Goal: Information Seeking & Learning: Learn about a topic

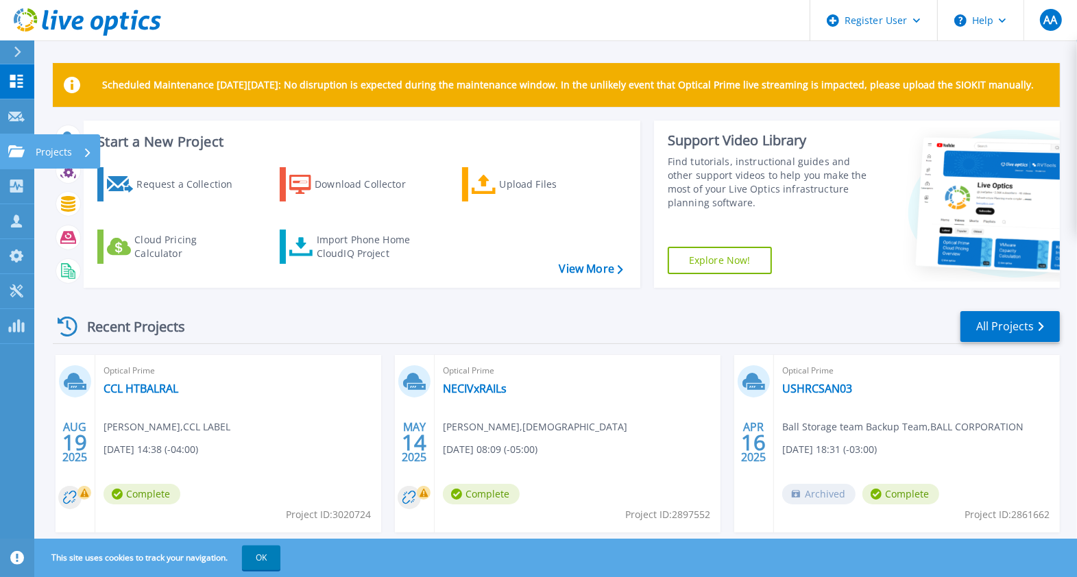
click at [64, 150] on p "Projects" at bounding box center [54, 152] width 36 height 36
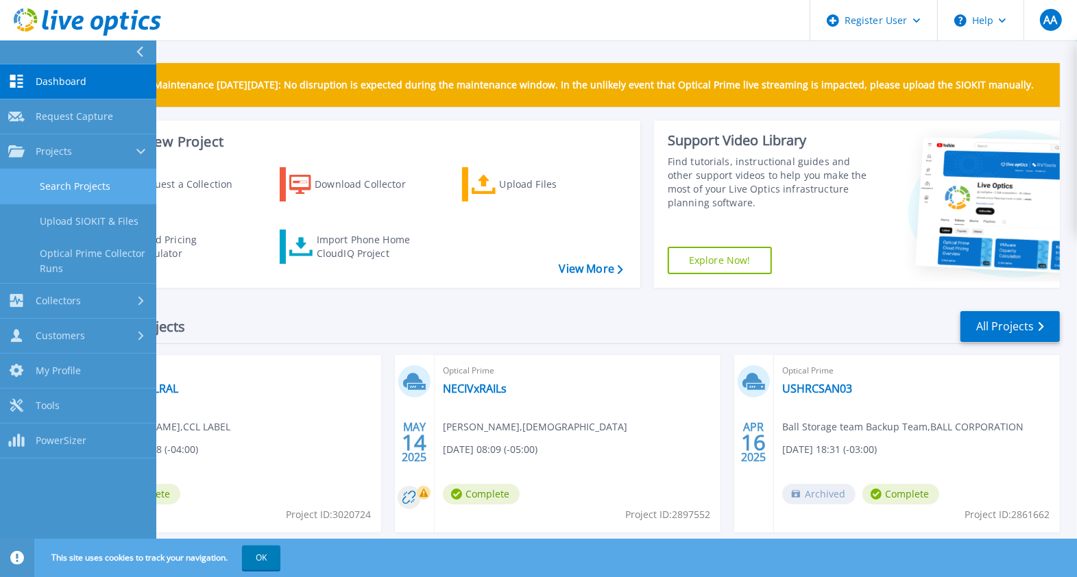
click at [75, 178] on link "Search Projects" at bounding box center [78, 186] width 156 height 35
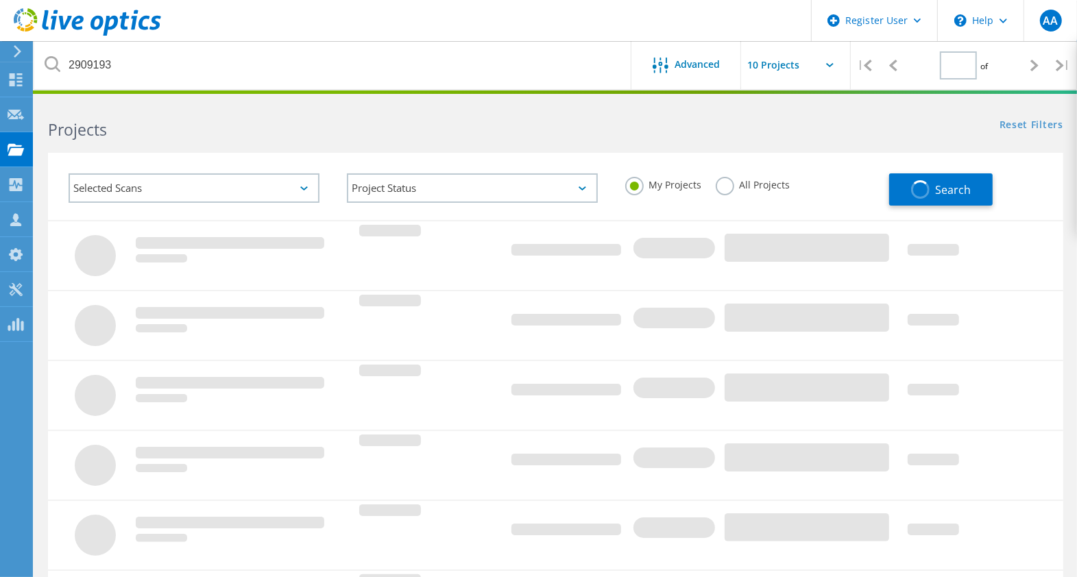
type input "1"
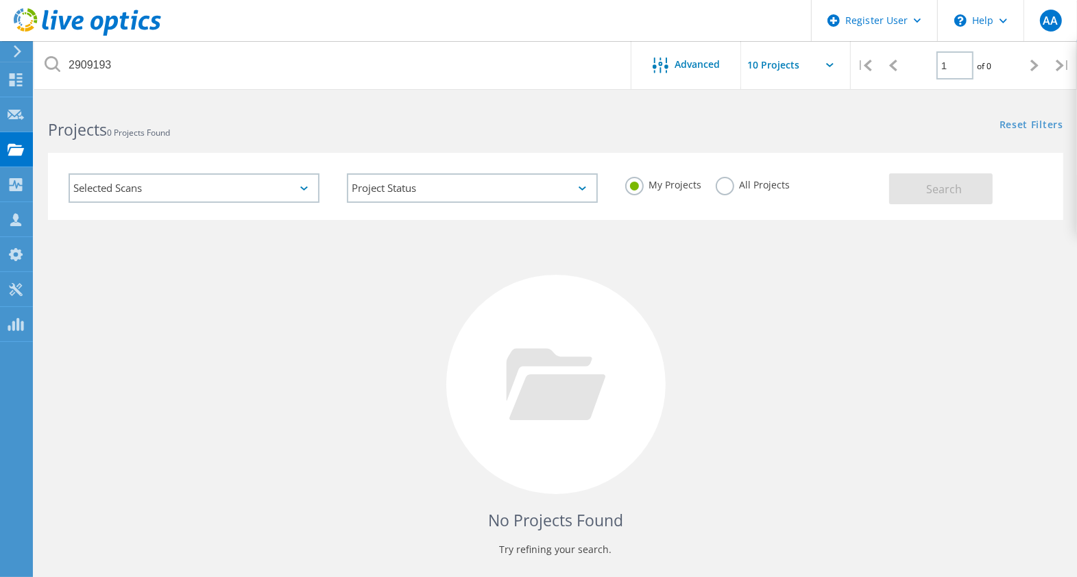
click at [731, 188] on label "All Projects" at bounding box center [753, 183] width 75 height 13
click at [0, 0] on input "All Projects" at bounding box center [0, 0] width 0 height 0
click at [951, 182] on span "Search" at bounding box center [944, 189] width 36 height 15
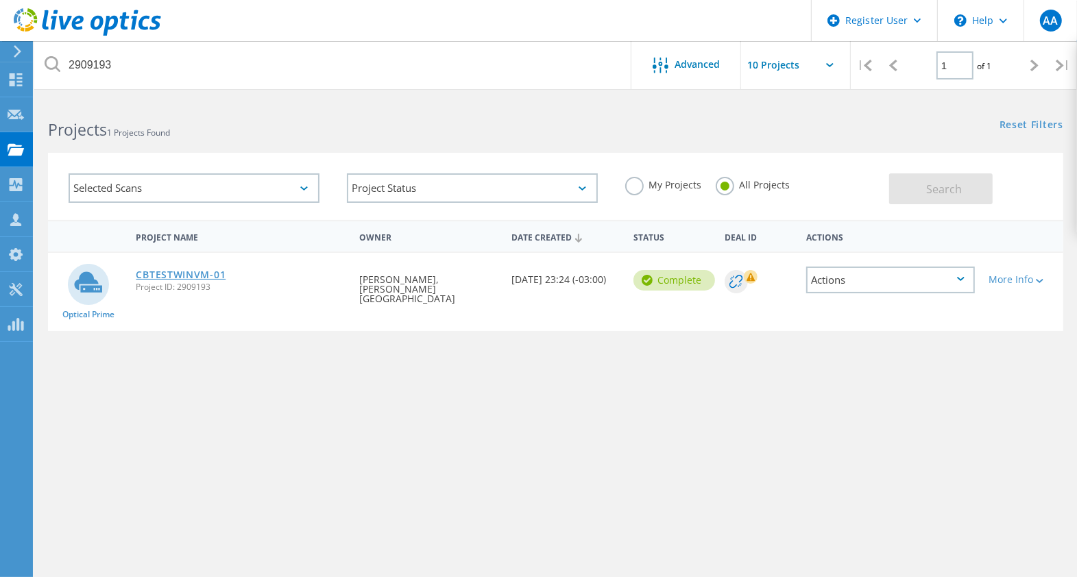
click at [202, 271] on link "CBTESTWINVM-01" at bounding box center [181, 275] width 90 height 10
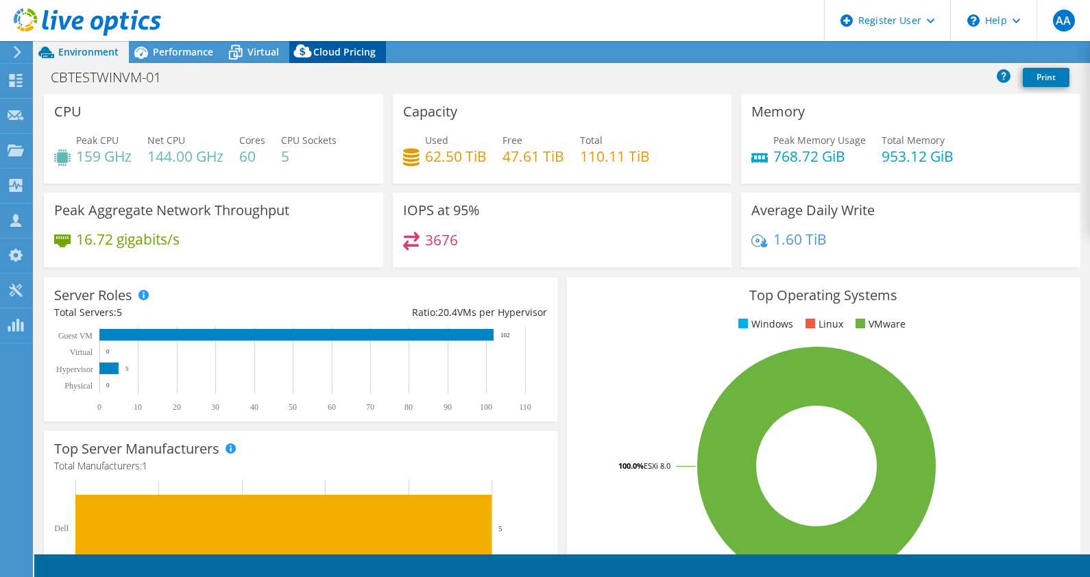
select select "USD"
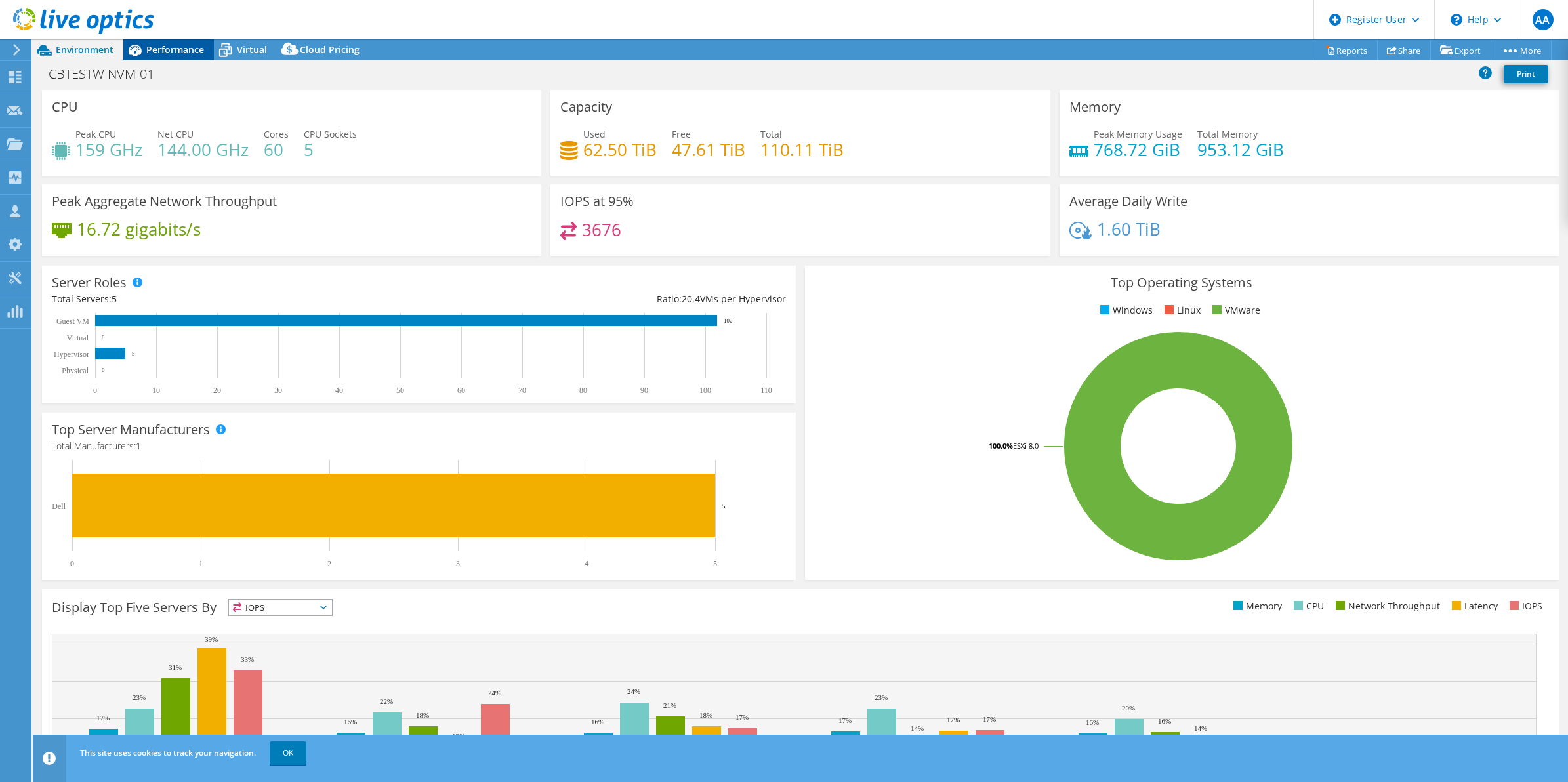
click at [164, 54] on span "Performance" at bounding box center [175, 49] width 57 height 12
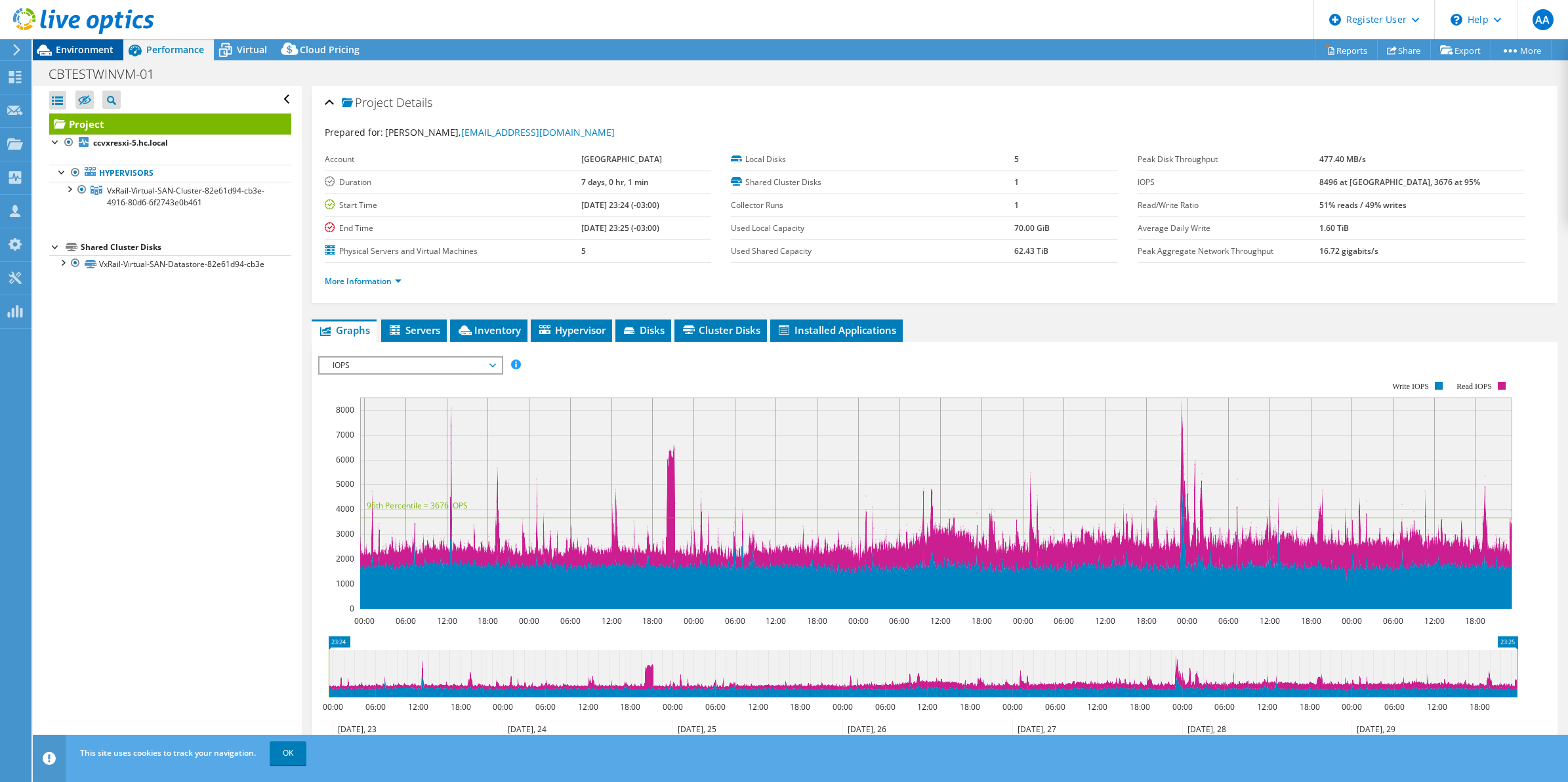
click at [82, 54] on span "Environment" at bounding box center [84, 49] width 57 height 12
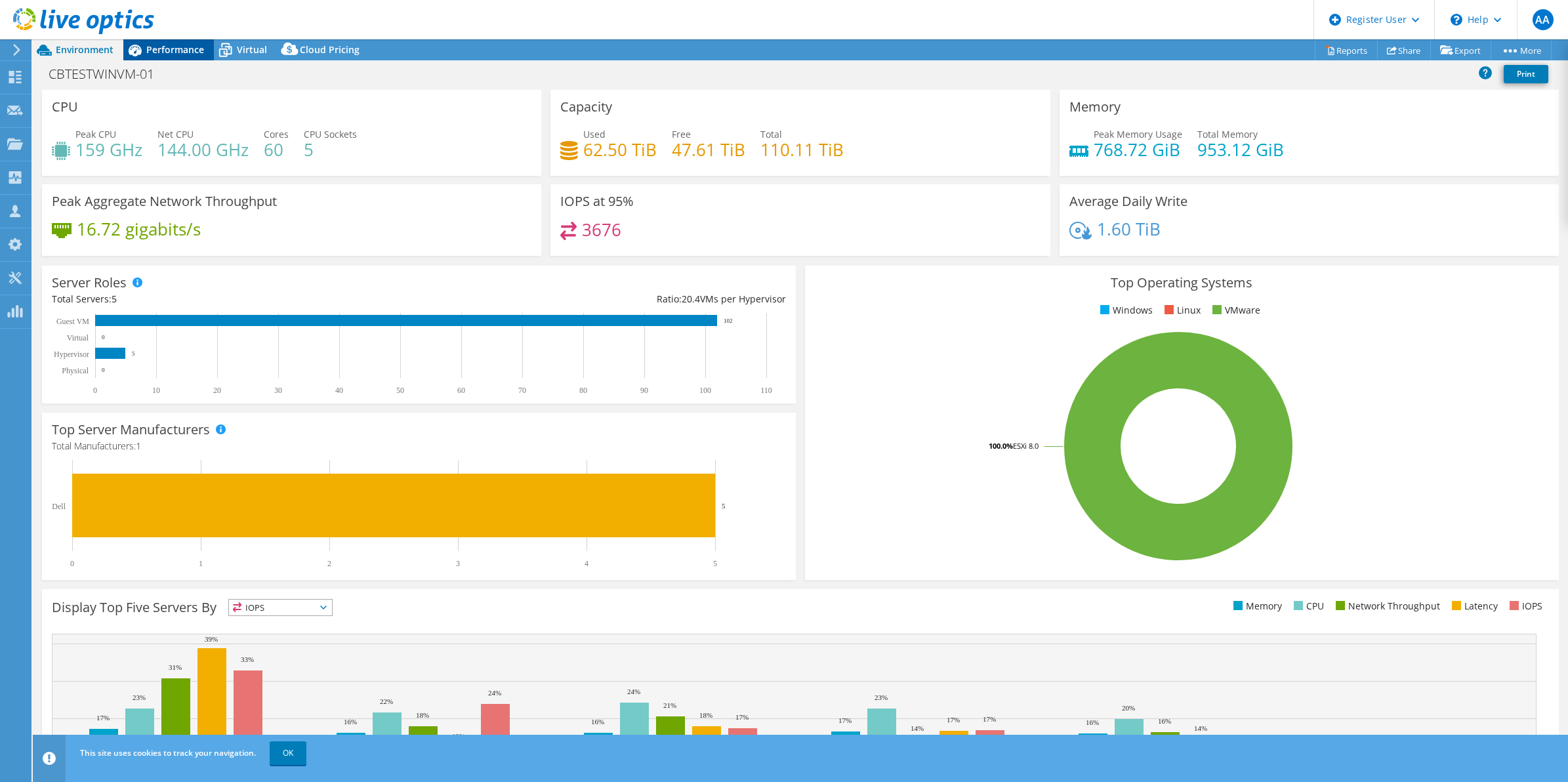
click at [166, 49] on span "Performance" at bounding box center [175, 49] width 57 height 12
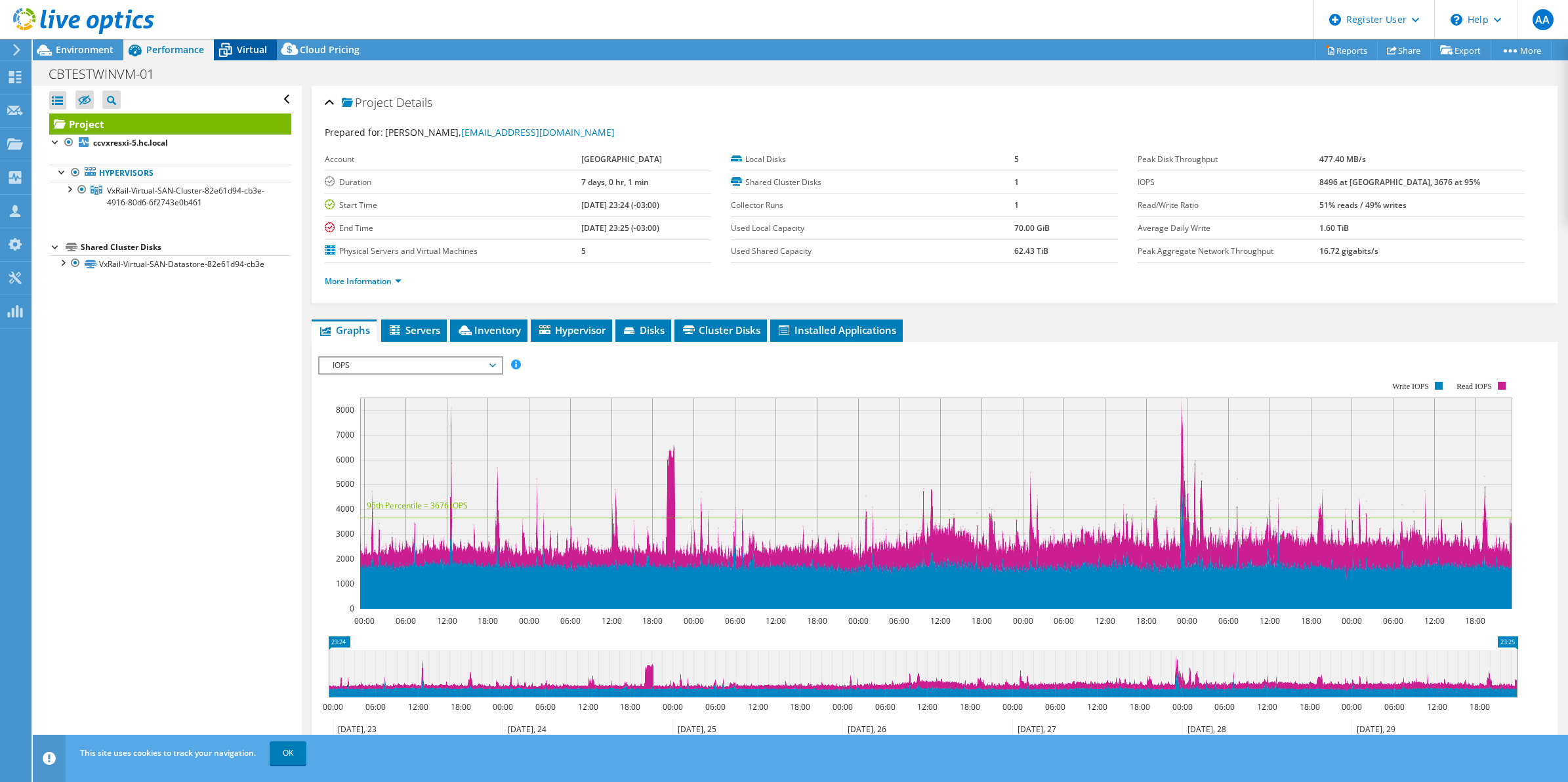
click at [233, 47] on icon at bounding box center [225, 50] width 23 height 23
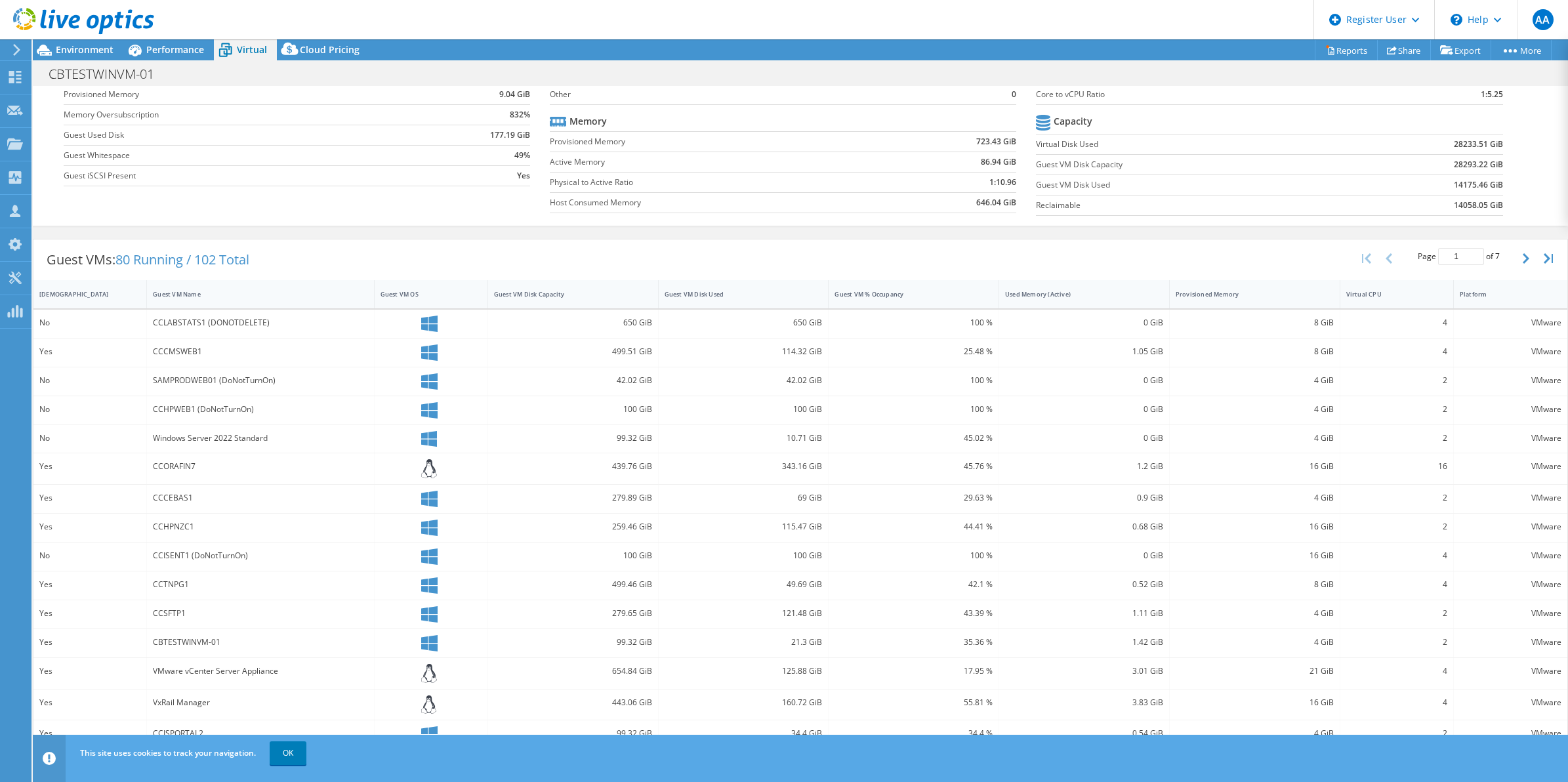
scroll to position [106, 0]
click at [166, 49] on span "Performance" at bounding box center [175, 49] width 57 height 12
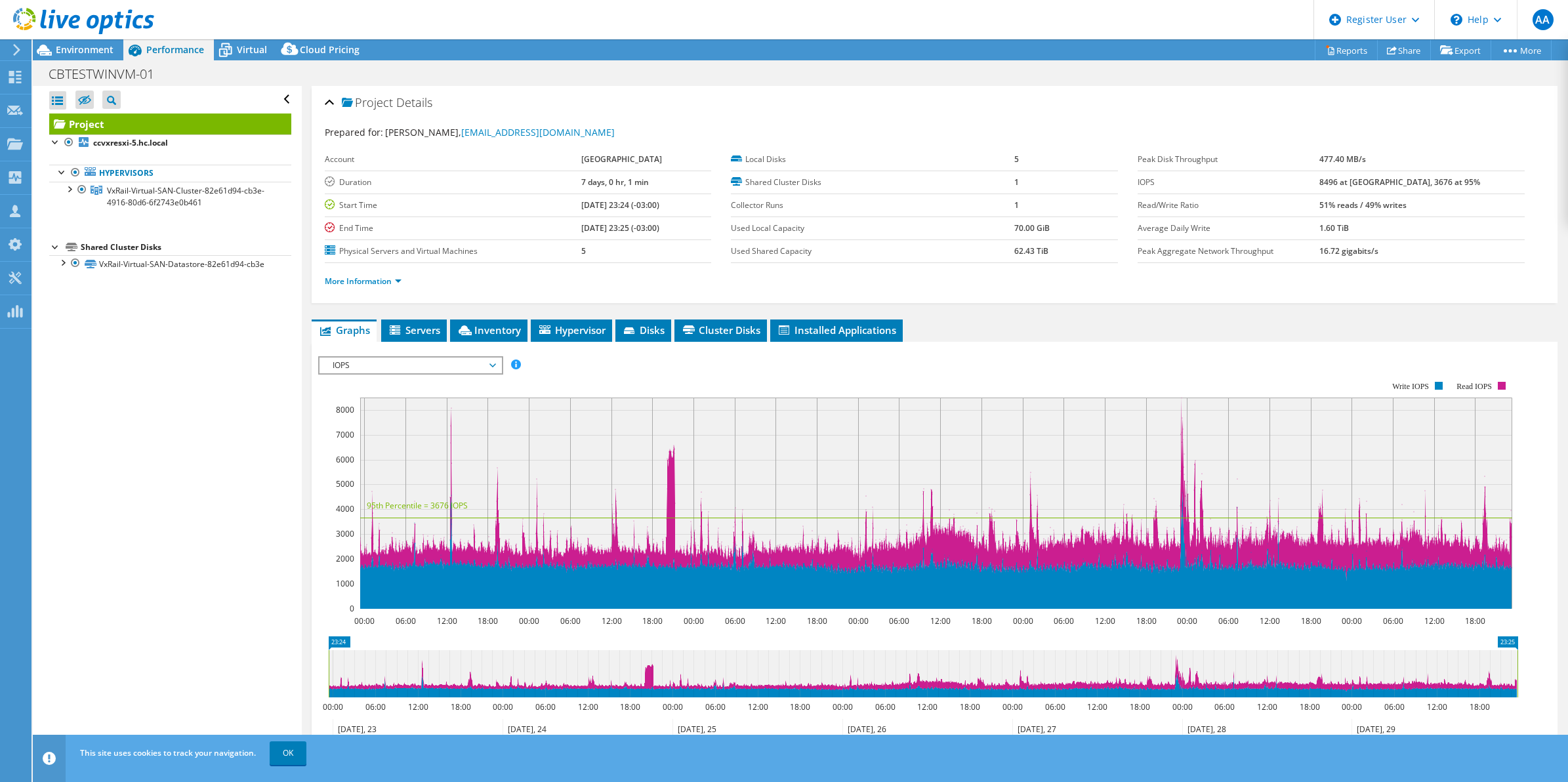
scroll to position [0, 0]
click at [82, 51] on span "Environment" at bounding box center [84, 49] width 57 height 12
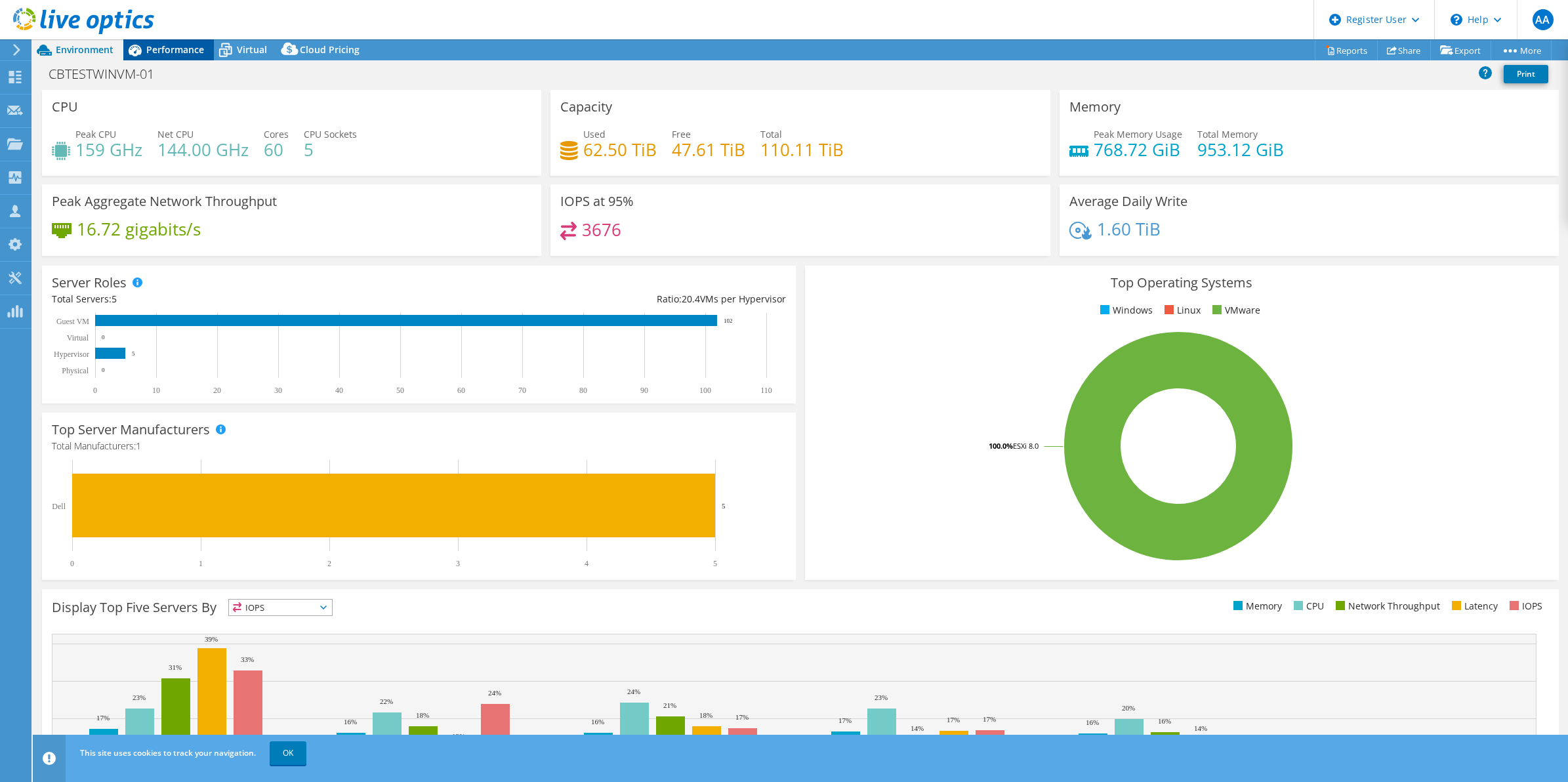
click at [140, 57] on icon at bounding box center [135, 50] width 23 height 23
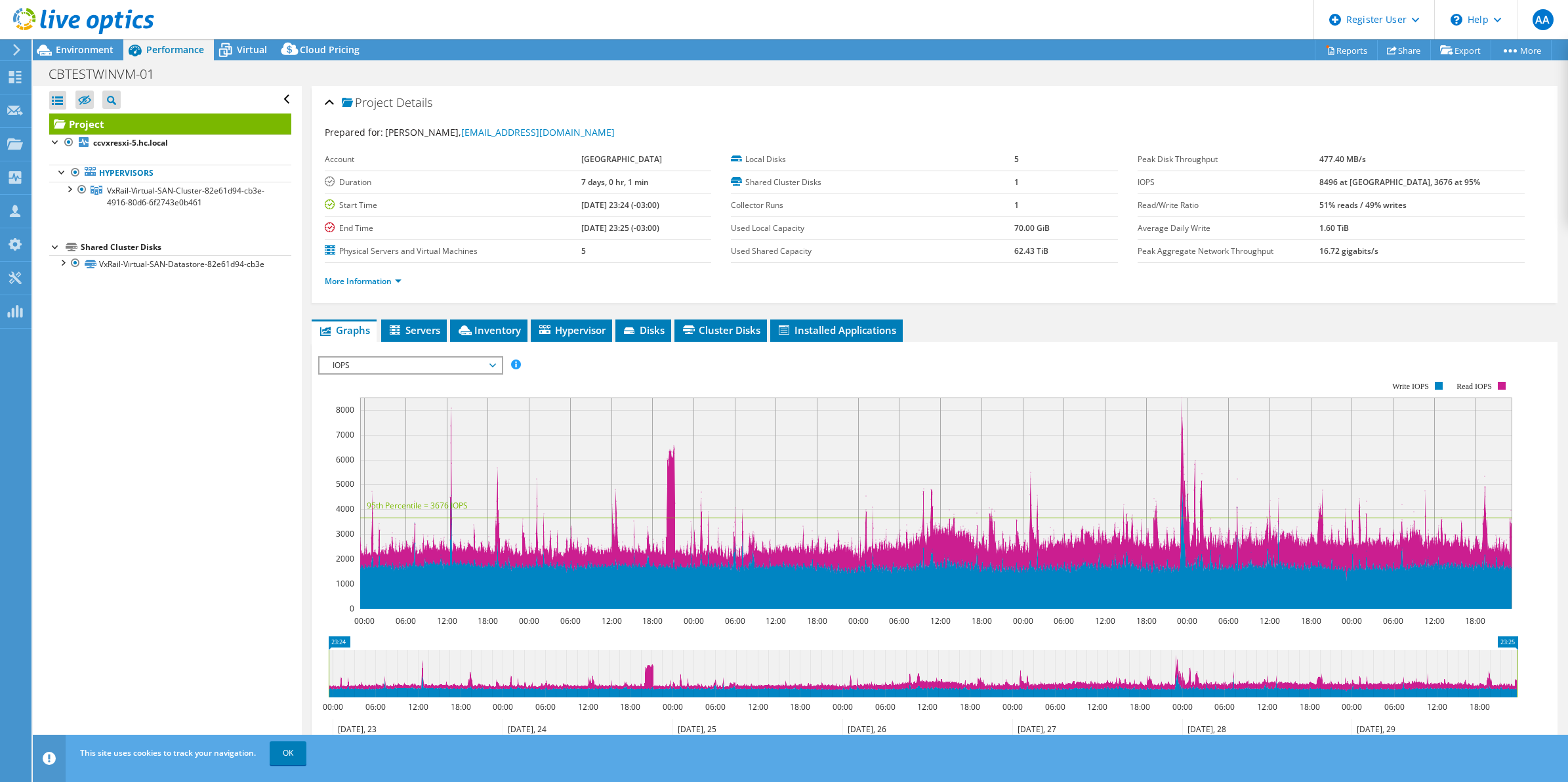
click at [477, 372] on div "IOPS IOPS Disk Throughput IO Size Latency Queue Depth CPU Percentage Memory Pag…" at bounding box center [410, 365] width 185 height 18
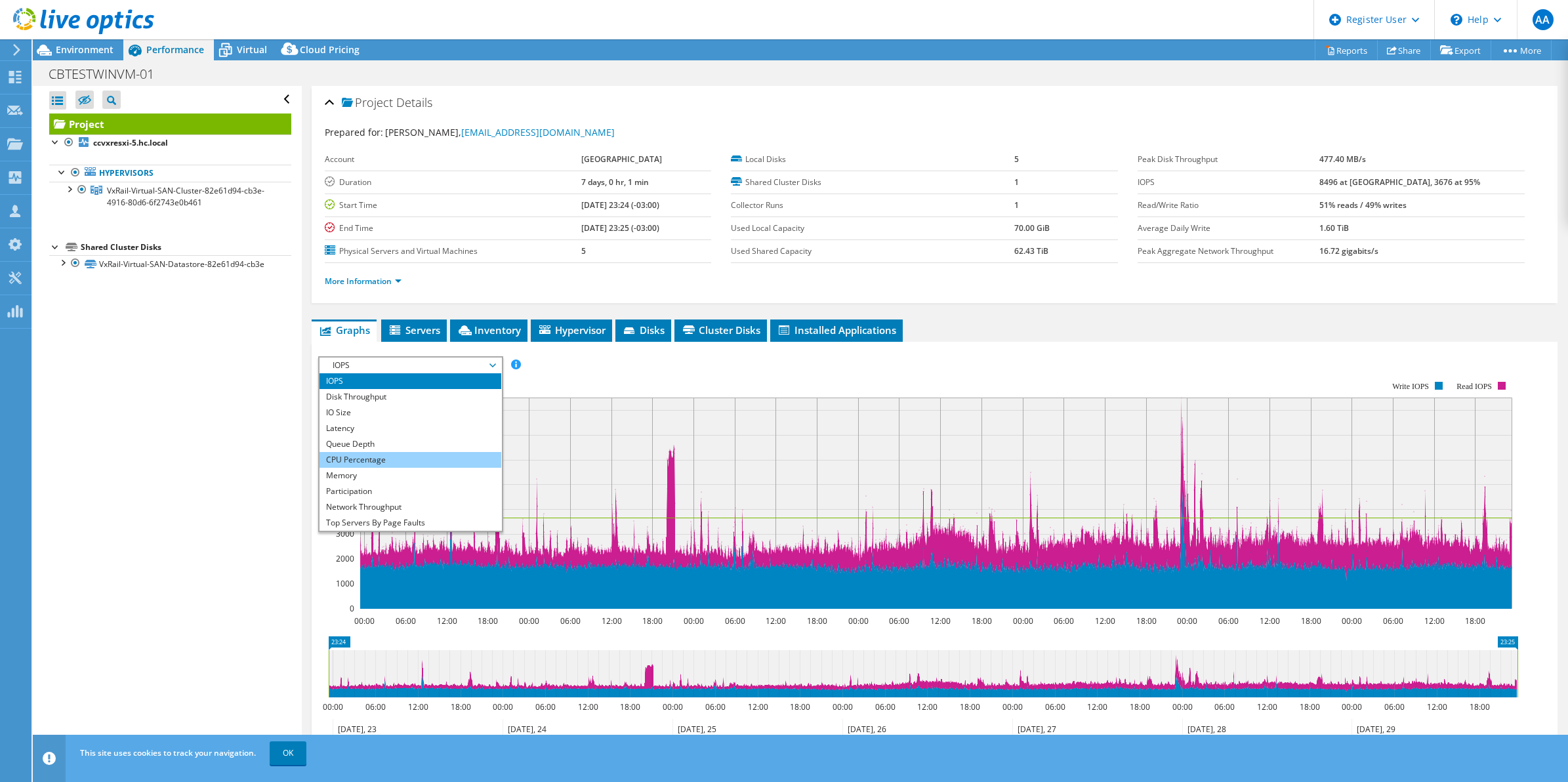
click at [412, 460] on li "CPU Percentage" at bounding box center [411, 459] width 182 height 15
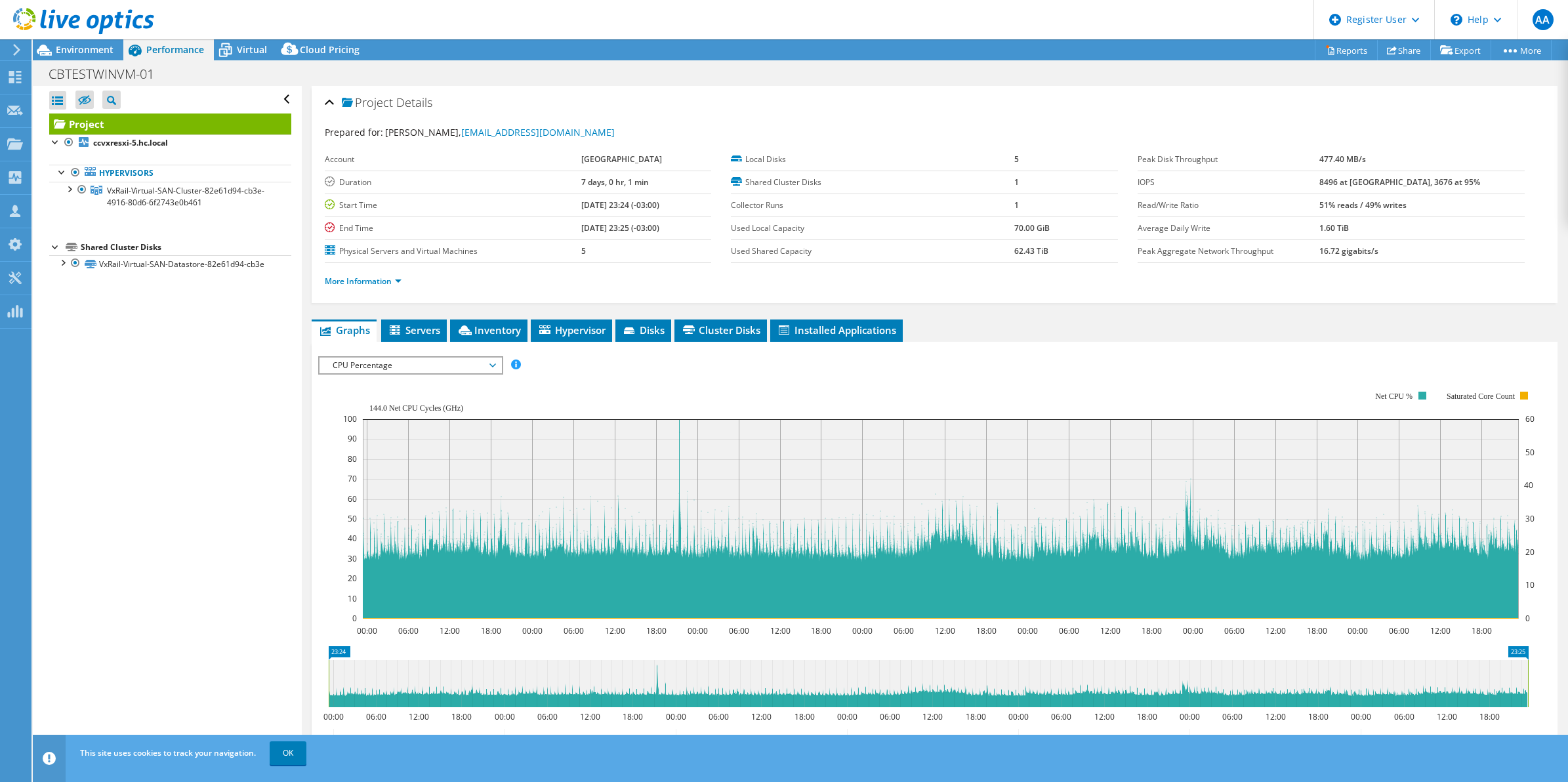
click at [485, 369] on span "CPU Percentage" at bounding box center [411, 366] width 168 height 15
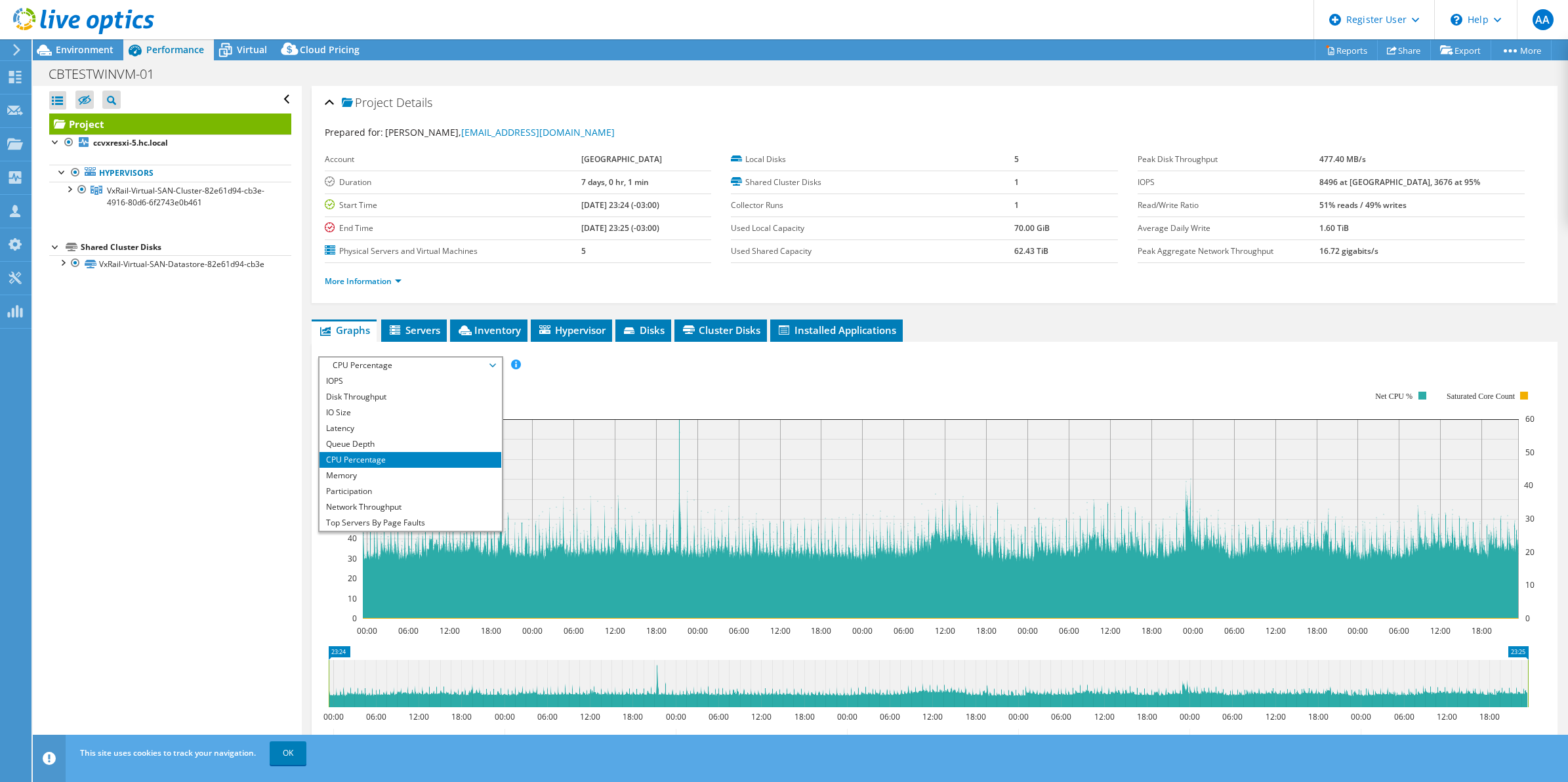
click at [572, 378] on rect at bounding box center [939, 505] width 1192 height 262
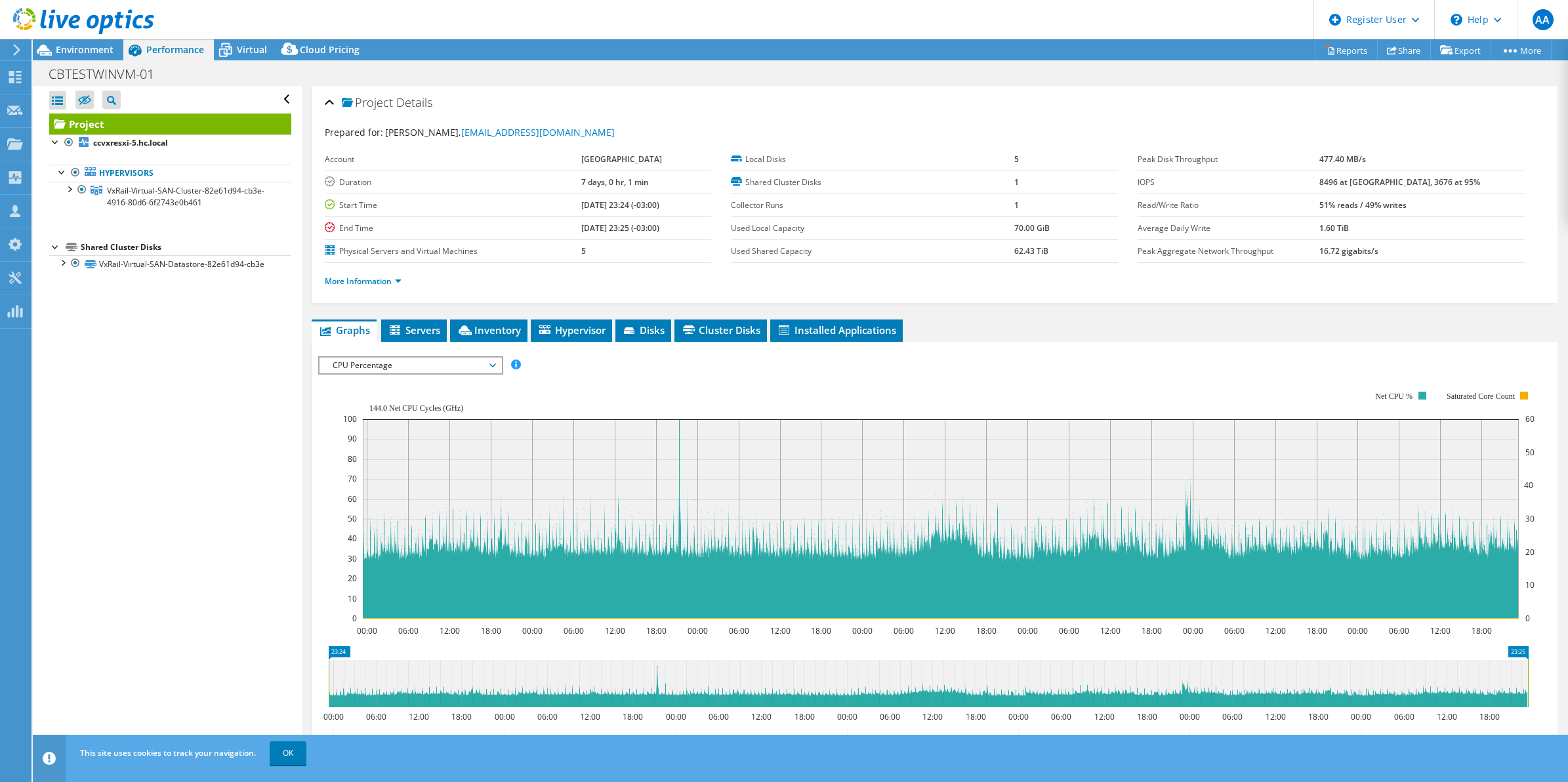
click at [490, 368] on span "CPU Percentage" at bounding box center [411, 366] width 168 height 15
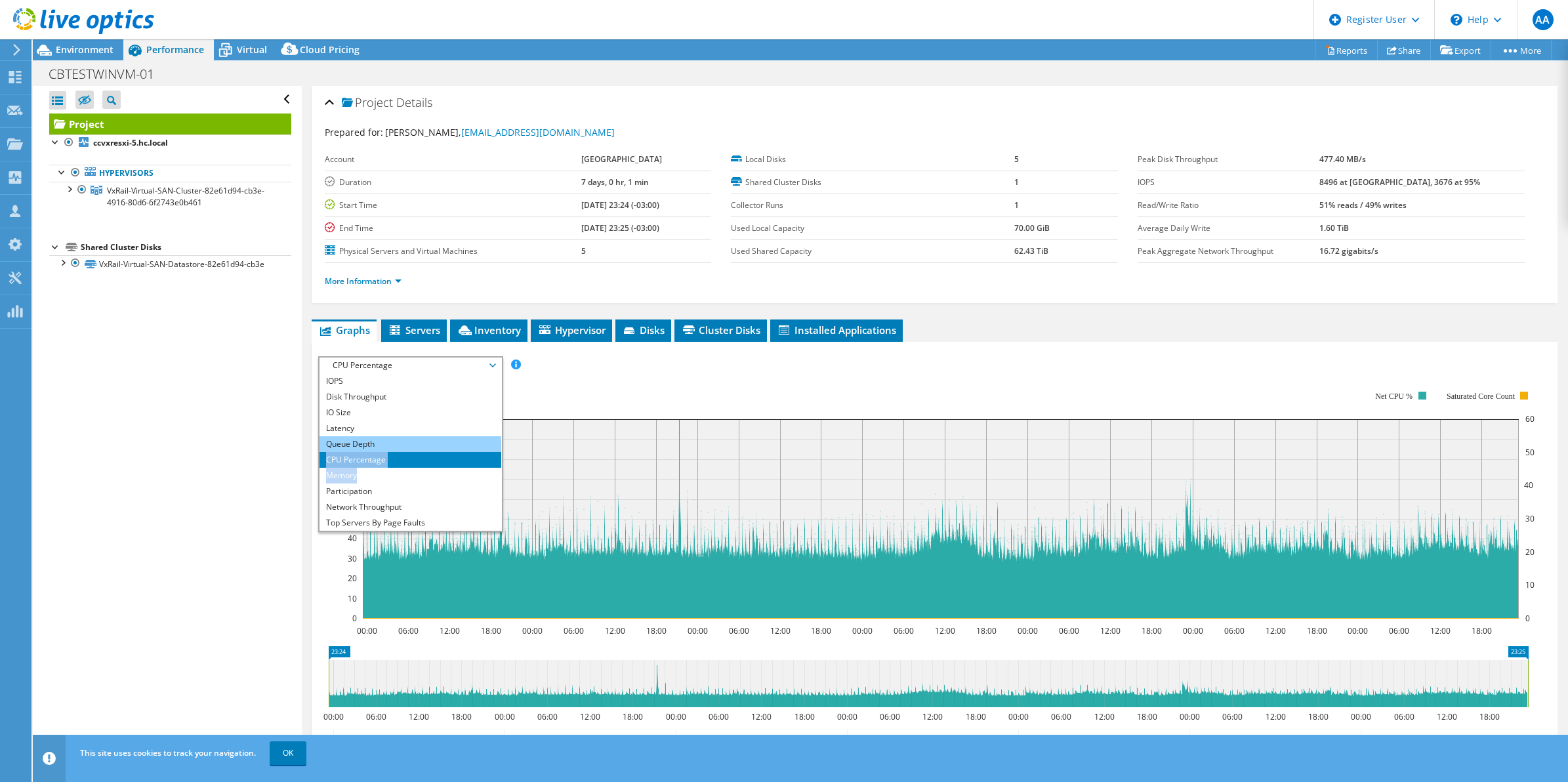
drag, startPoint x: 433, startPoint y: 480, endPoint x: 420, endPoint y: 446, distance: 36.4
click at [420, 446] on ul "IOPS Disk Throughput IO Size Latency Queue Depth CPU Percentage Memory Page Fau…" at bounding box center [411, 452] width 182 height 158
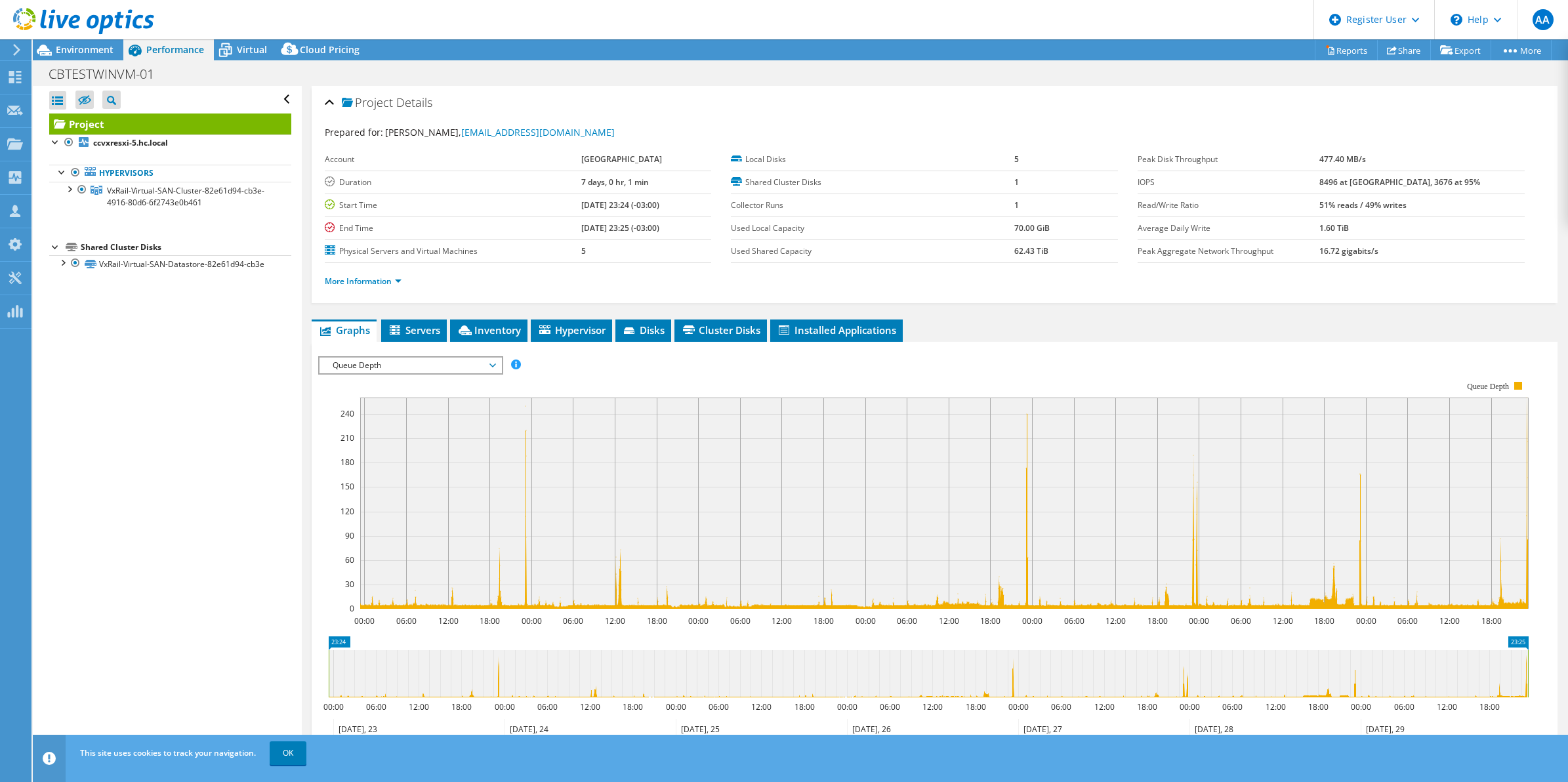
drag, startPoint x: 420, startPoint y: 446, endPoint x: 604, endPoint y: 360, distance: 203.1
click at [604, 360] on div "IOPS Disk Throughput IO Size Latency Queue Depth CPU Percentage Memory Page Fau…" at bounding box center [934, 365] width 1234 height 18
click at [487, 369] on span "Queue Depth" at bounding box center [411, 366] width 168 height 15
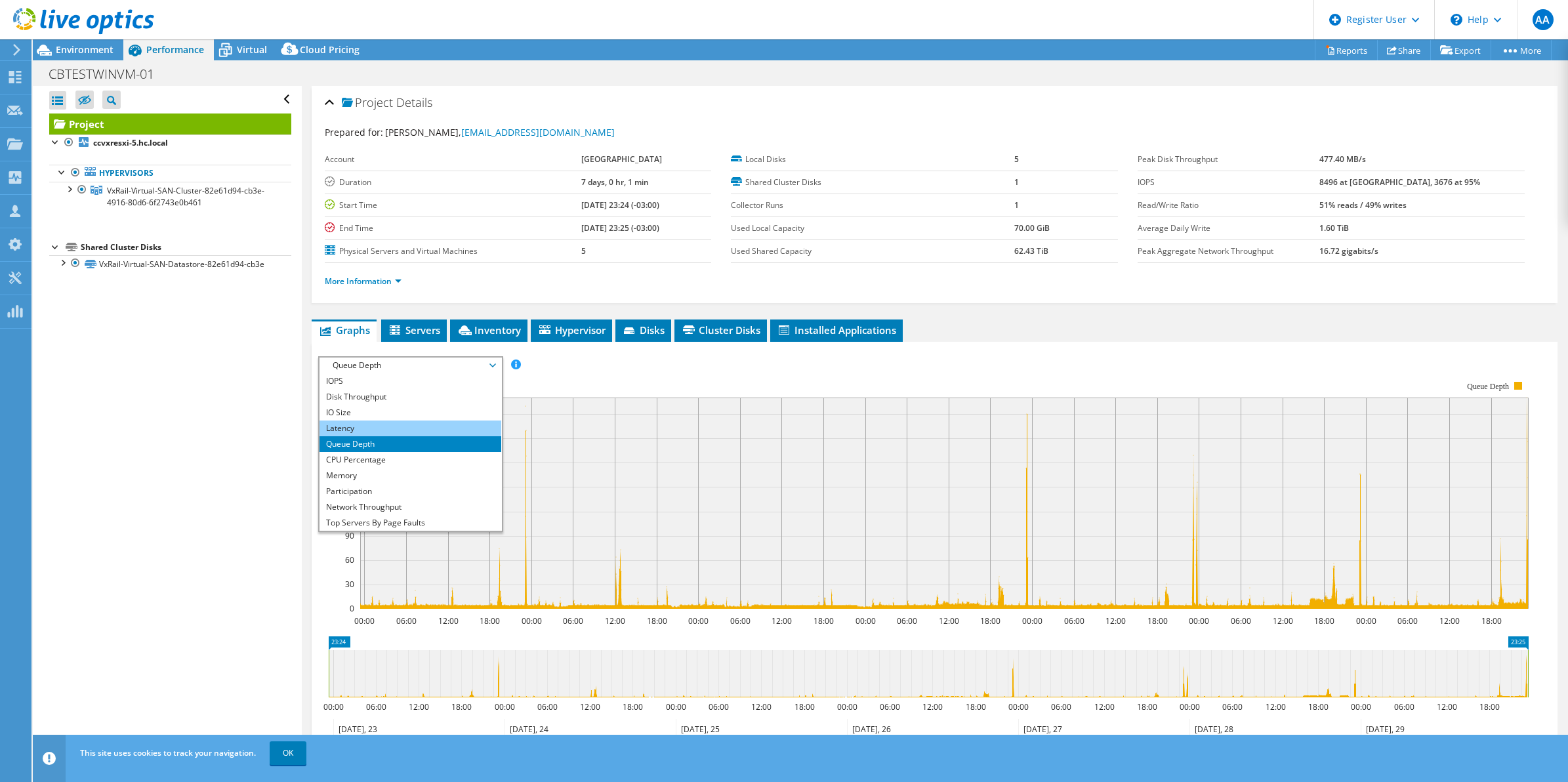
click at [432, 431] on li "Latency" at bounding box center [411, 428] width 182 height 15
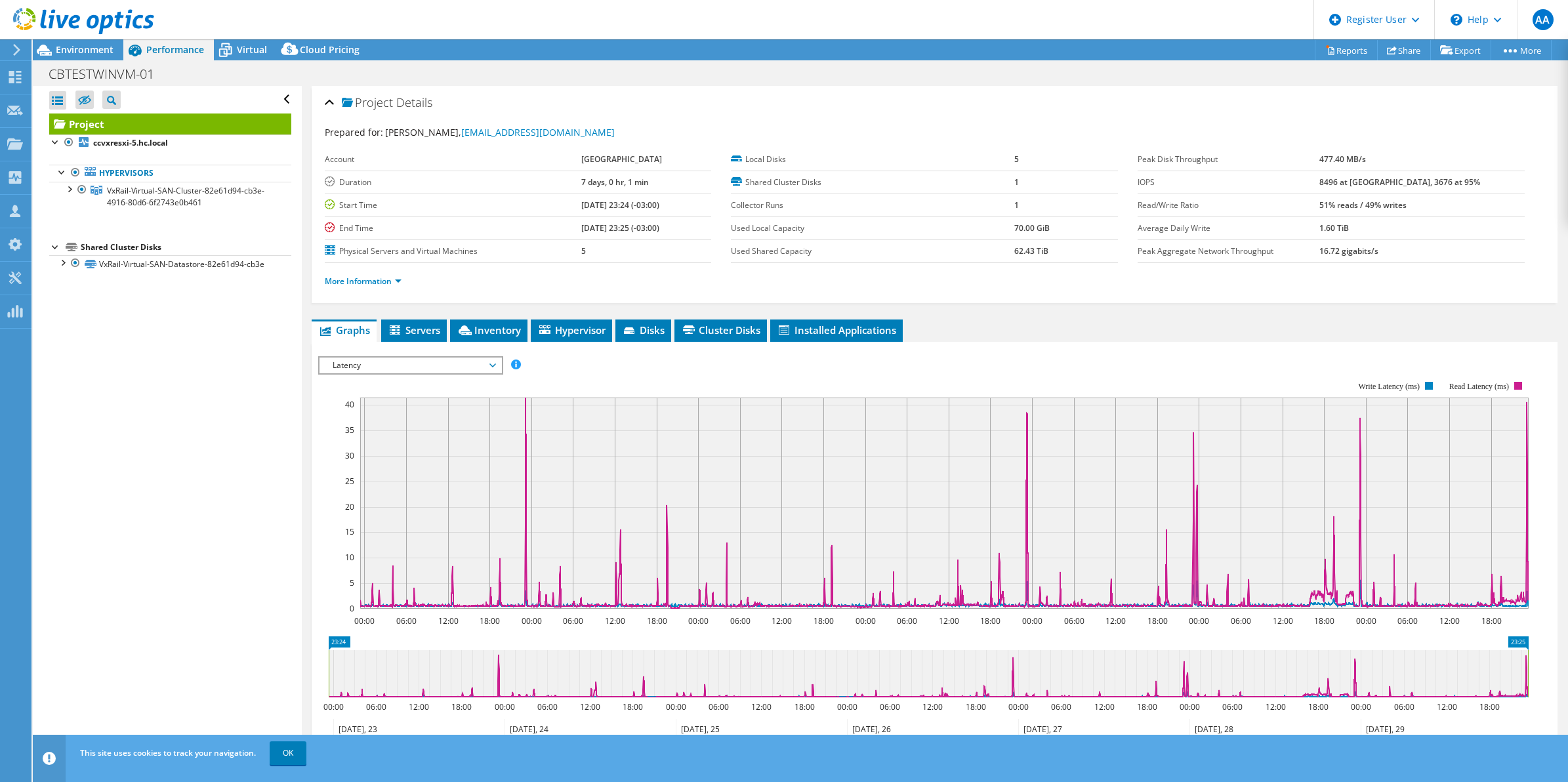
click at [608, 360] on div "IOPS Disk Throughput IO Size Latency Queue Depth CPU Percentage Memory Page Fau…" at bounding box center [934, 365] width 1234 height 18
click at [615, 374] on rect at bounding box center [923, 495] width 1211 height 262
click at [562, 372] on rect at bounding box center [923, 495] width 1211 height 262
click at [62, 54] on span "Environment" at bounding box center [84, 49] width 57 height 12
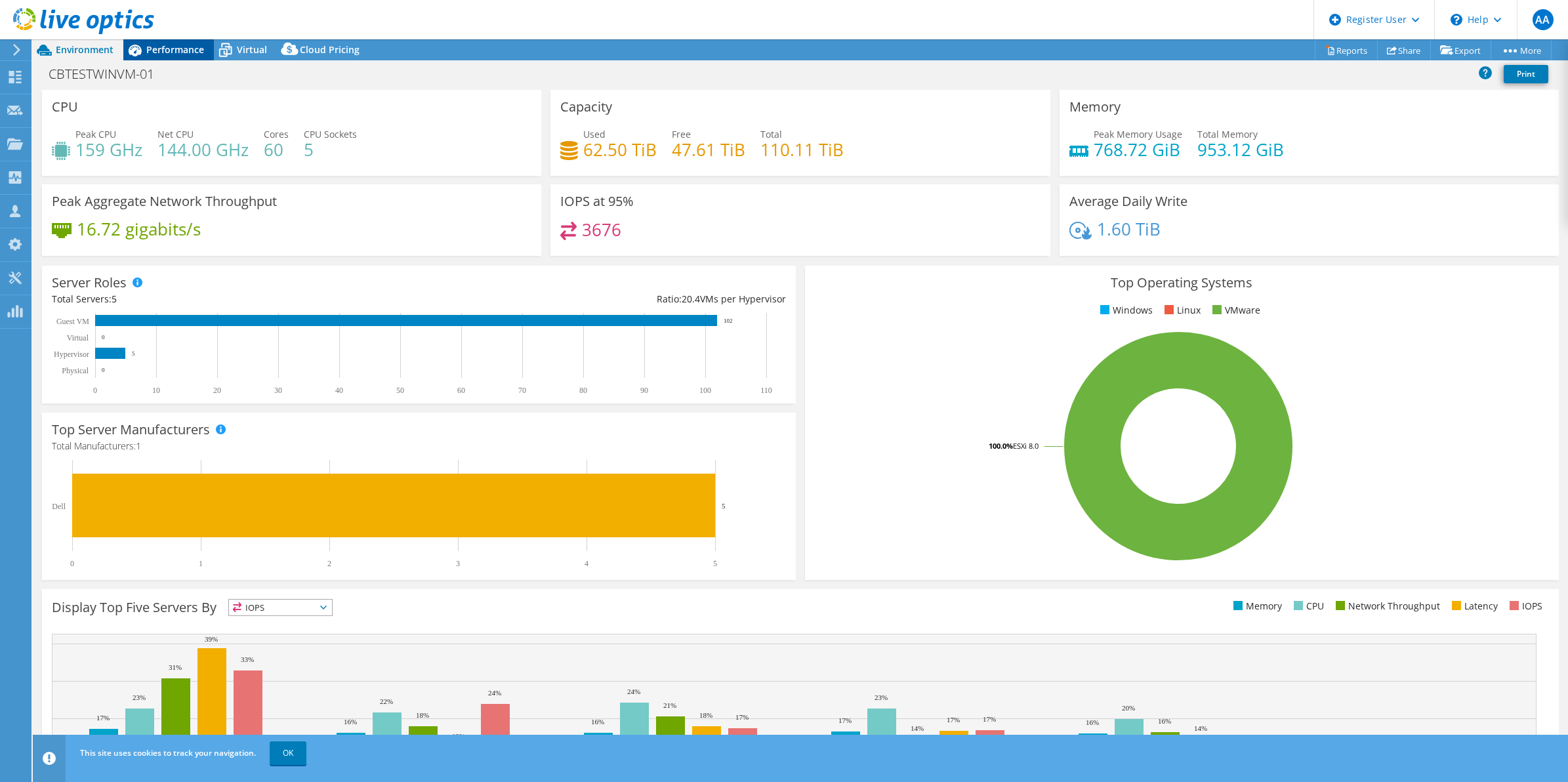
click at [163, 43] on div "Performance" at bounding box center [168, 50] width 91 height 21
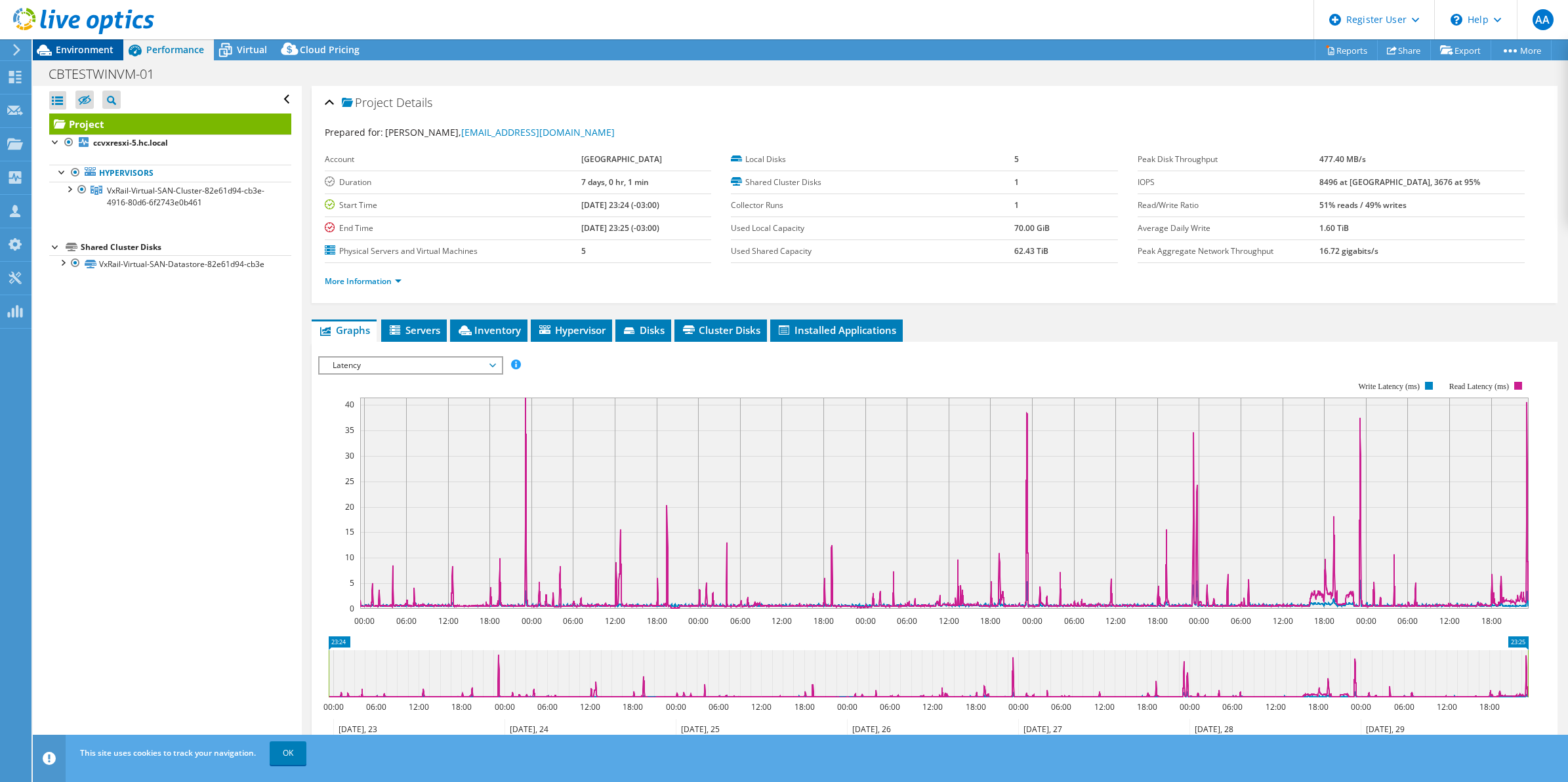
click at [91, 57] on div "Environment" at bounding box center [78, 50] width 91 height 21
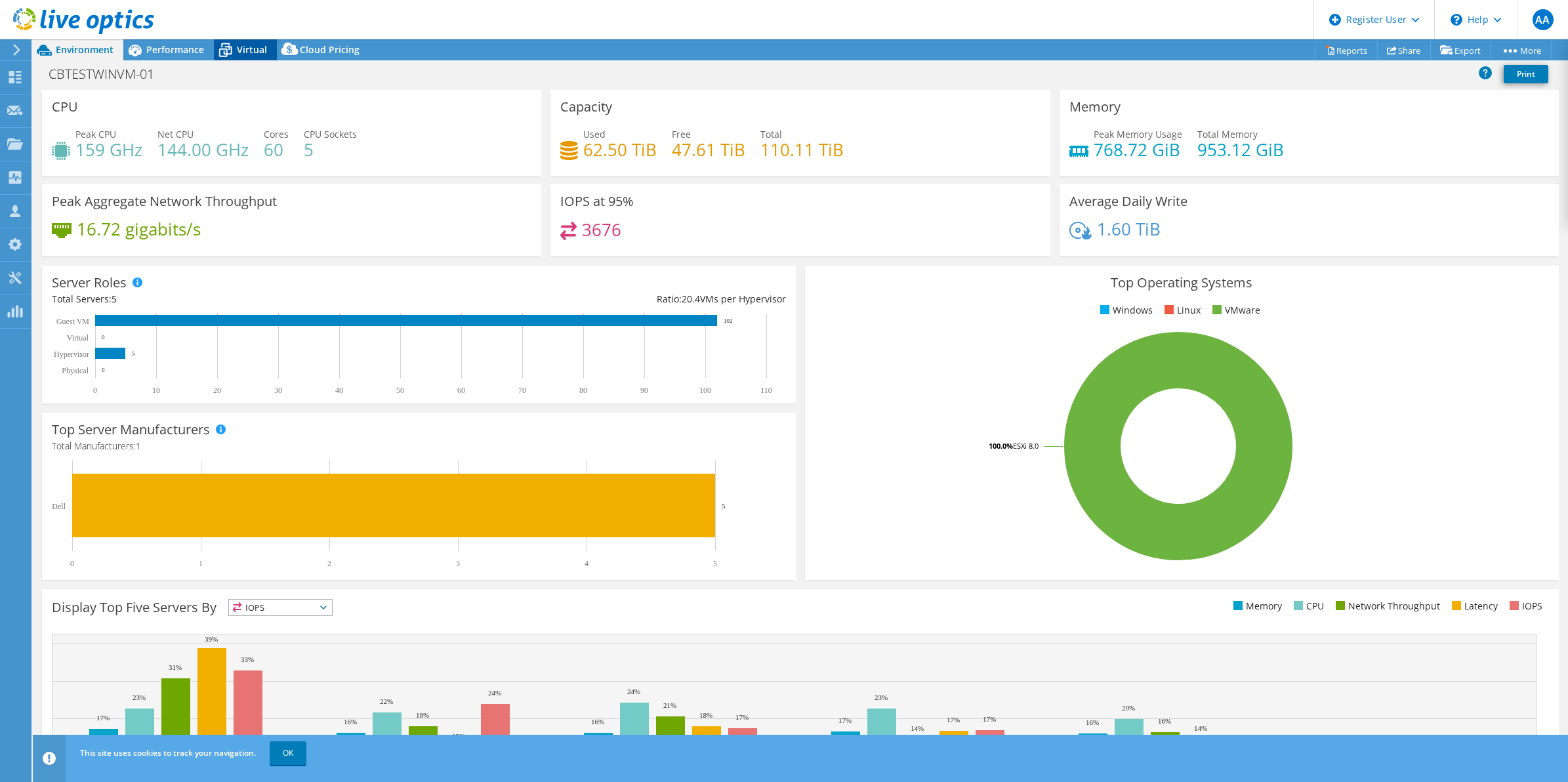
click at [233, 50] on icon at bounding box center [225, 50] width 23 height 23
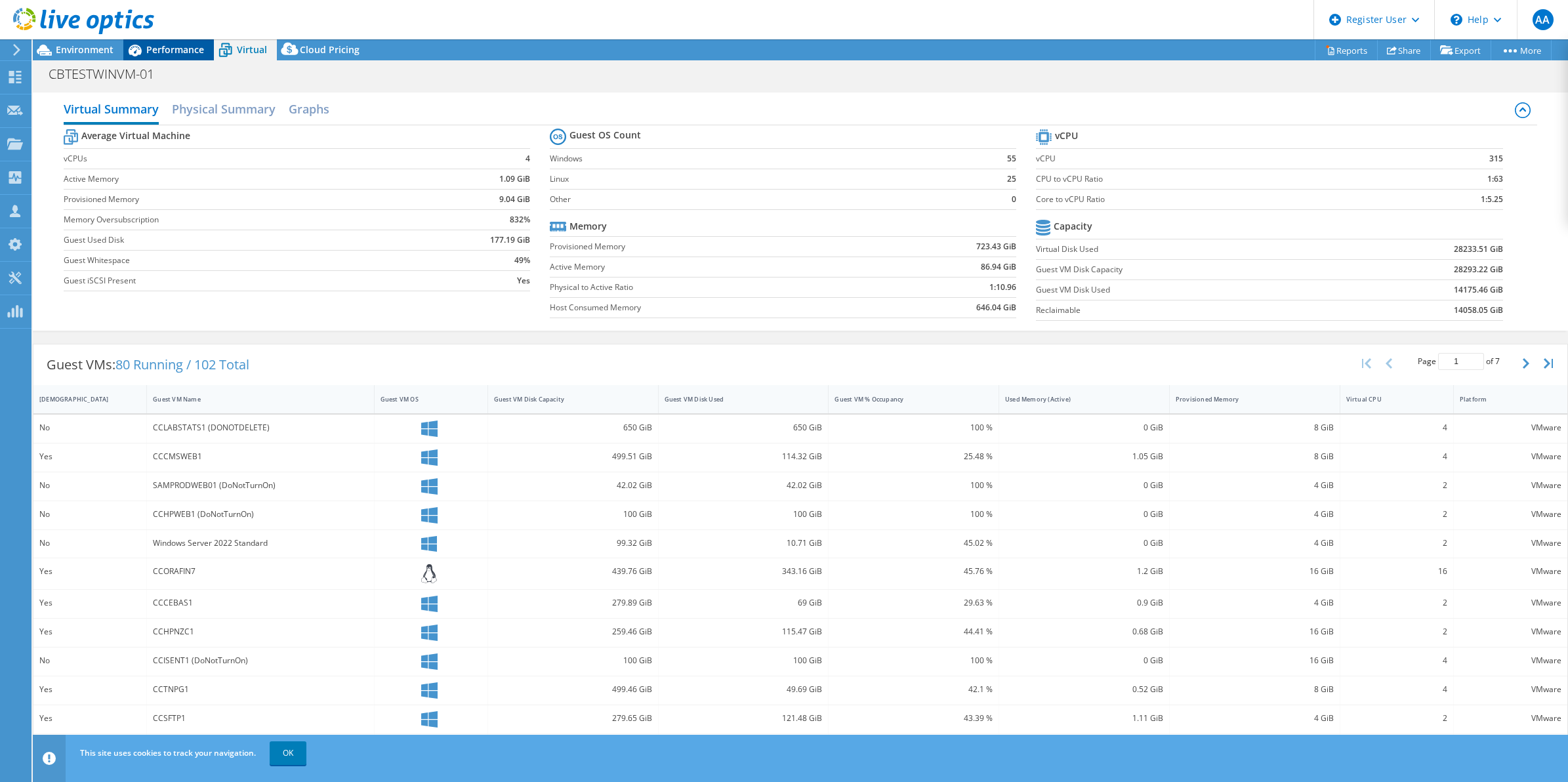
click at [166, 51] on span "Performance" at bounding box center [175, 49] width 57 height 12
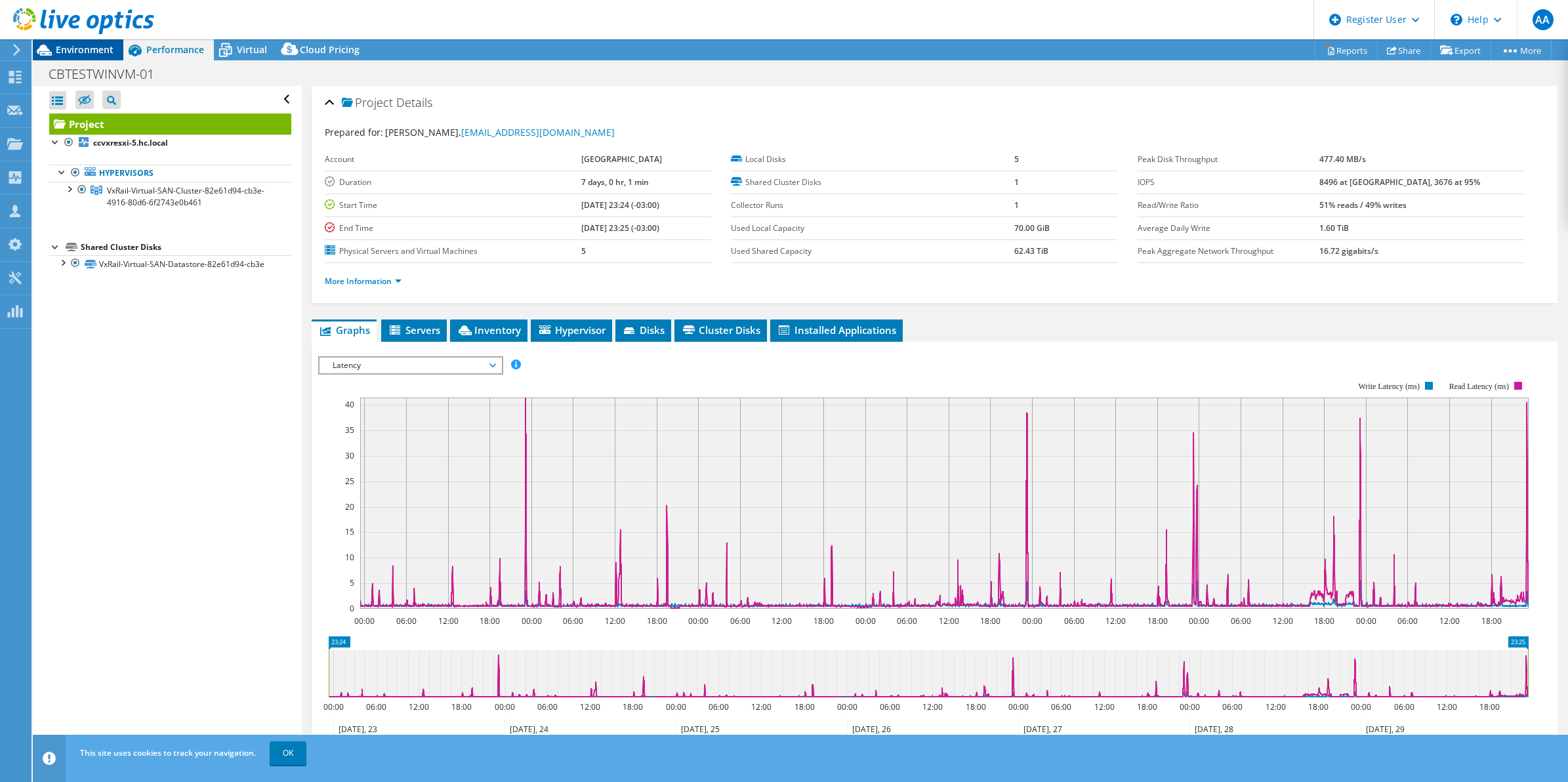
click at [78, 56] on div "Environment" at bounding box center [78, 50] width 91 height 21
